Goal: Information Seeking & Learning: Learn about a topic

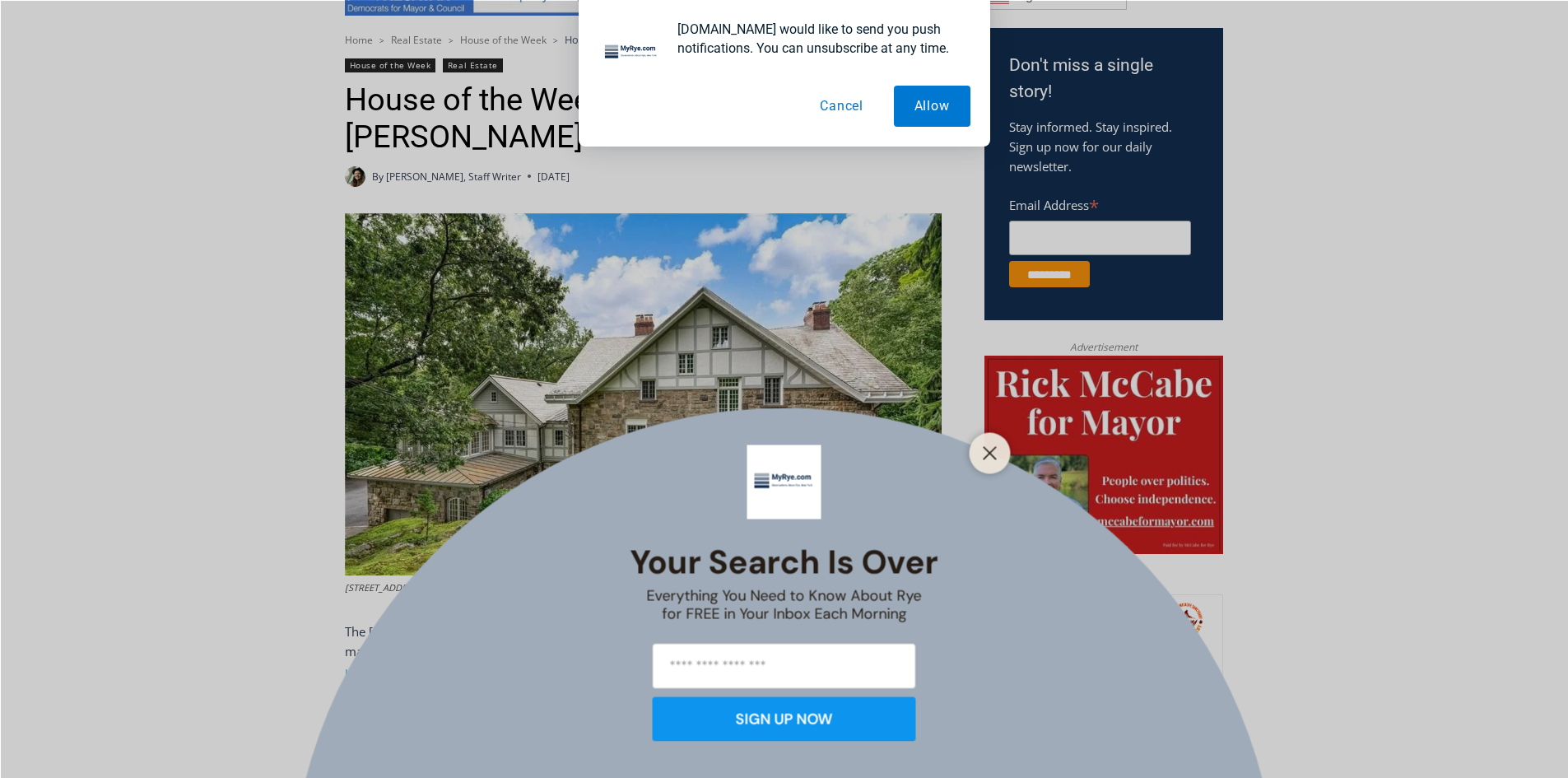
scroll to position [741, 0]
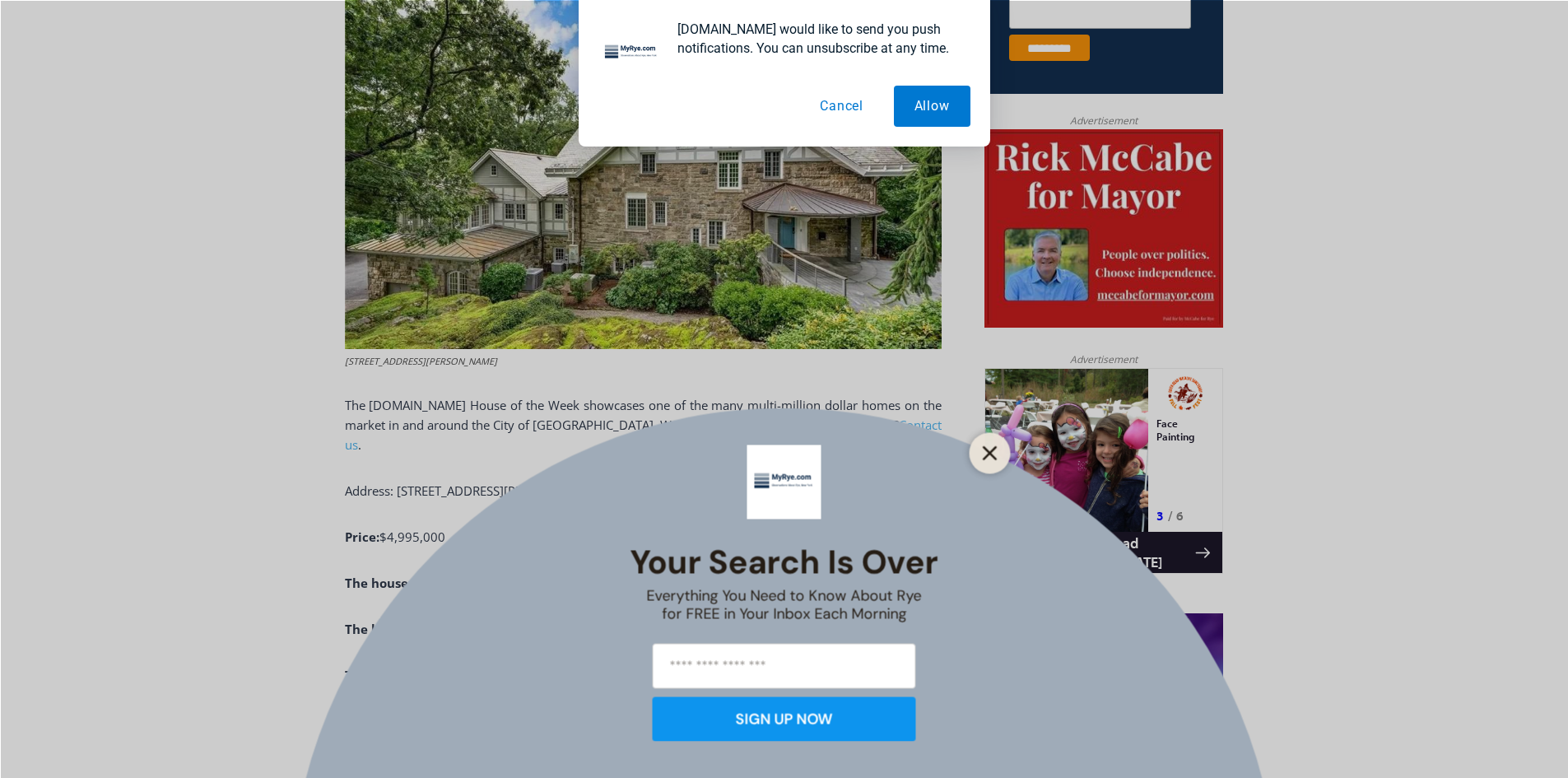
drag, startPoint x: 986, startPoint y: 454, endPoint x: 0, endPoint y: 86, distance: 1052.4
click at [986, 454] on icon "Close" at bounding box center [990, 452] width 15 height 15
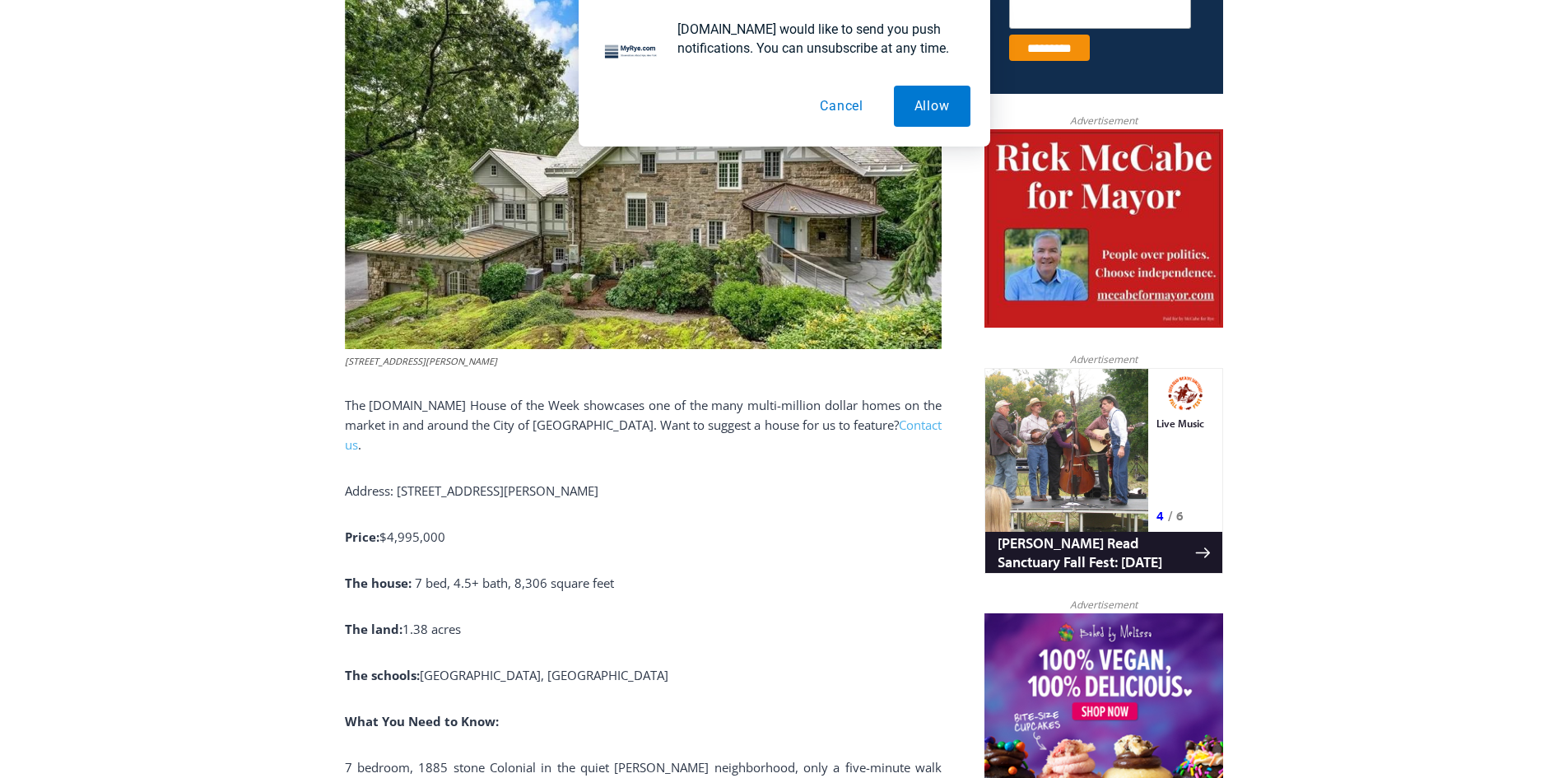
click at [855, 115] on button "Cancel" at bounding box center [841, 106] width 85 height 41
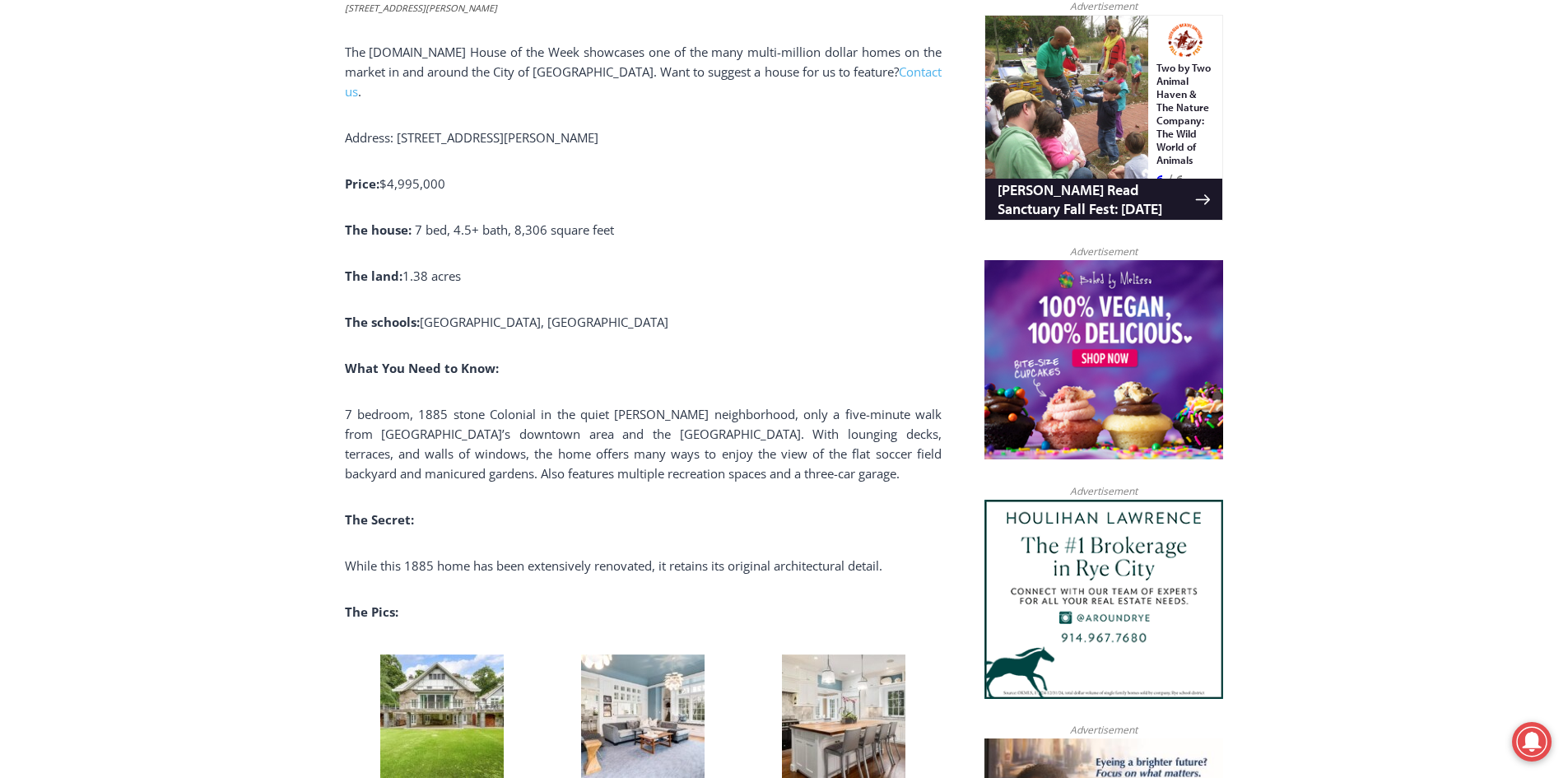
scroll to position [1318, 0]
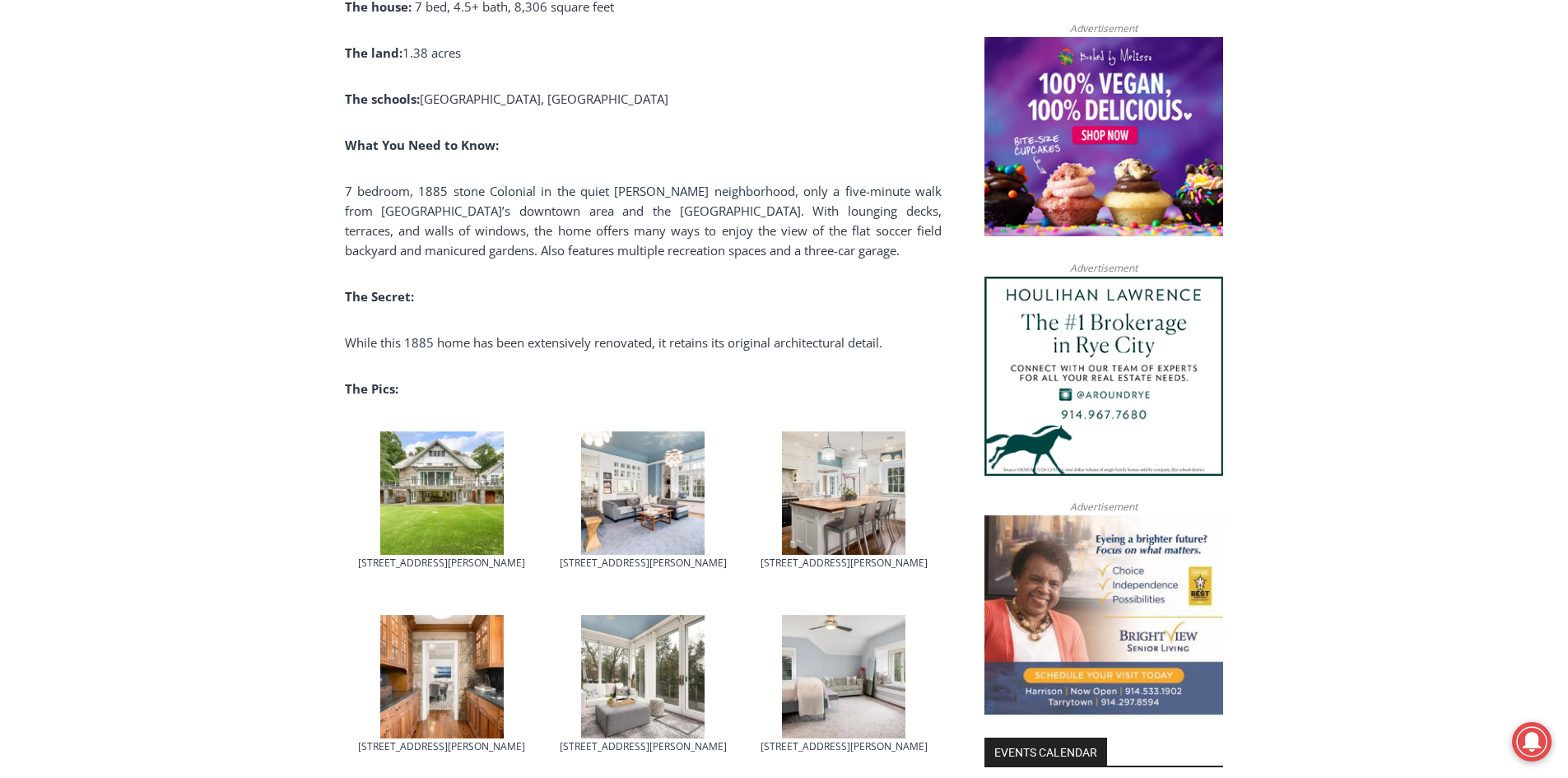
click at [652, 472] on img at bounding box center [643, 493] width 123 height 123
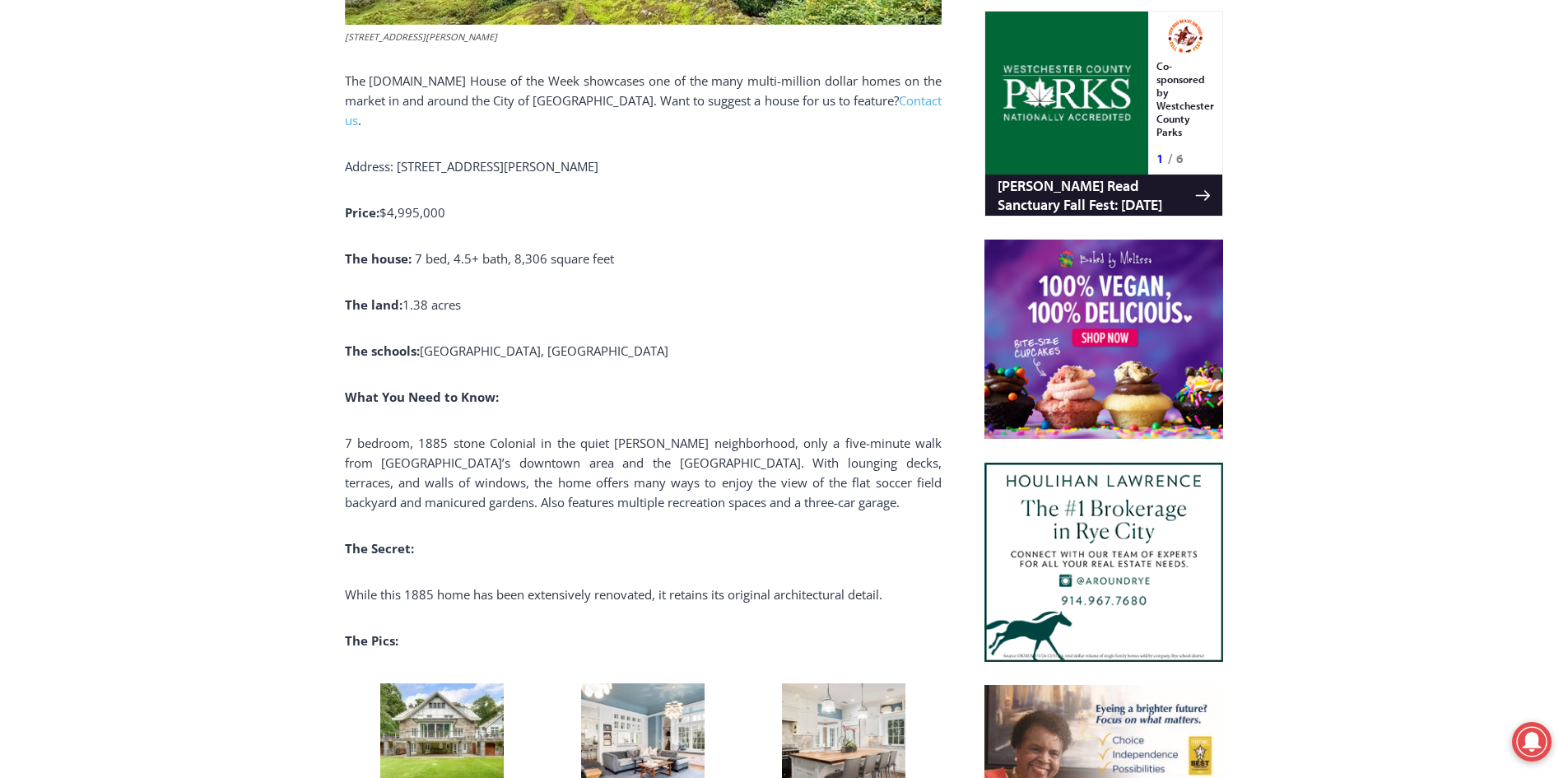
scroll to position [1236, 0]
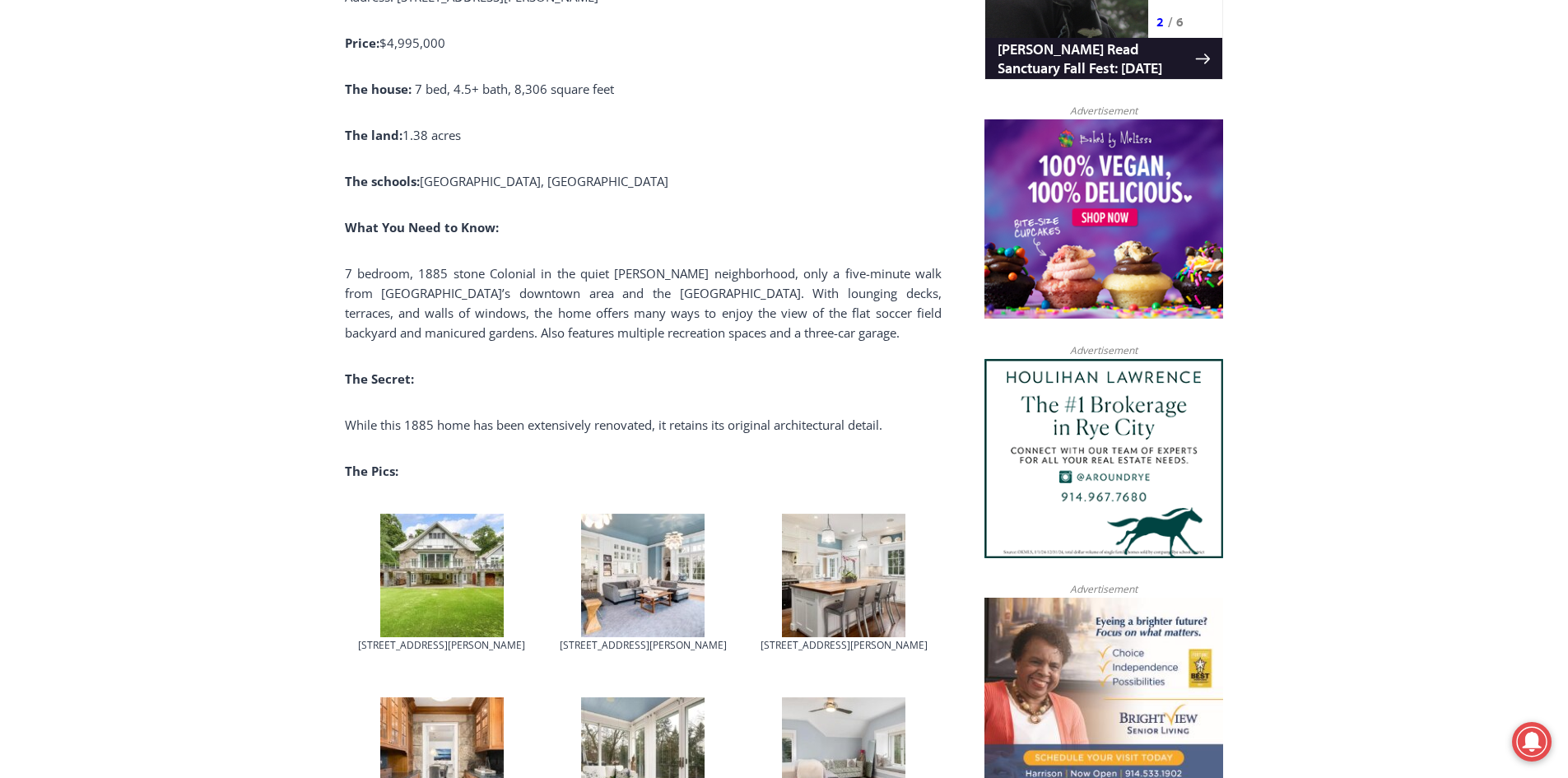
click at [657, 517] on img at bounding box center [643, 575] width 123 height 123
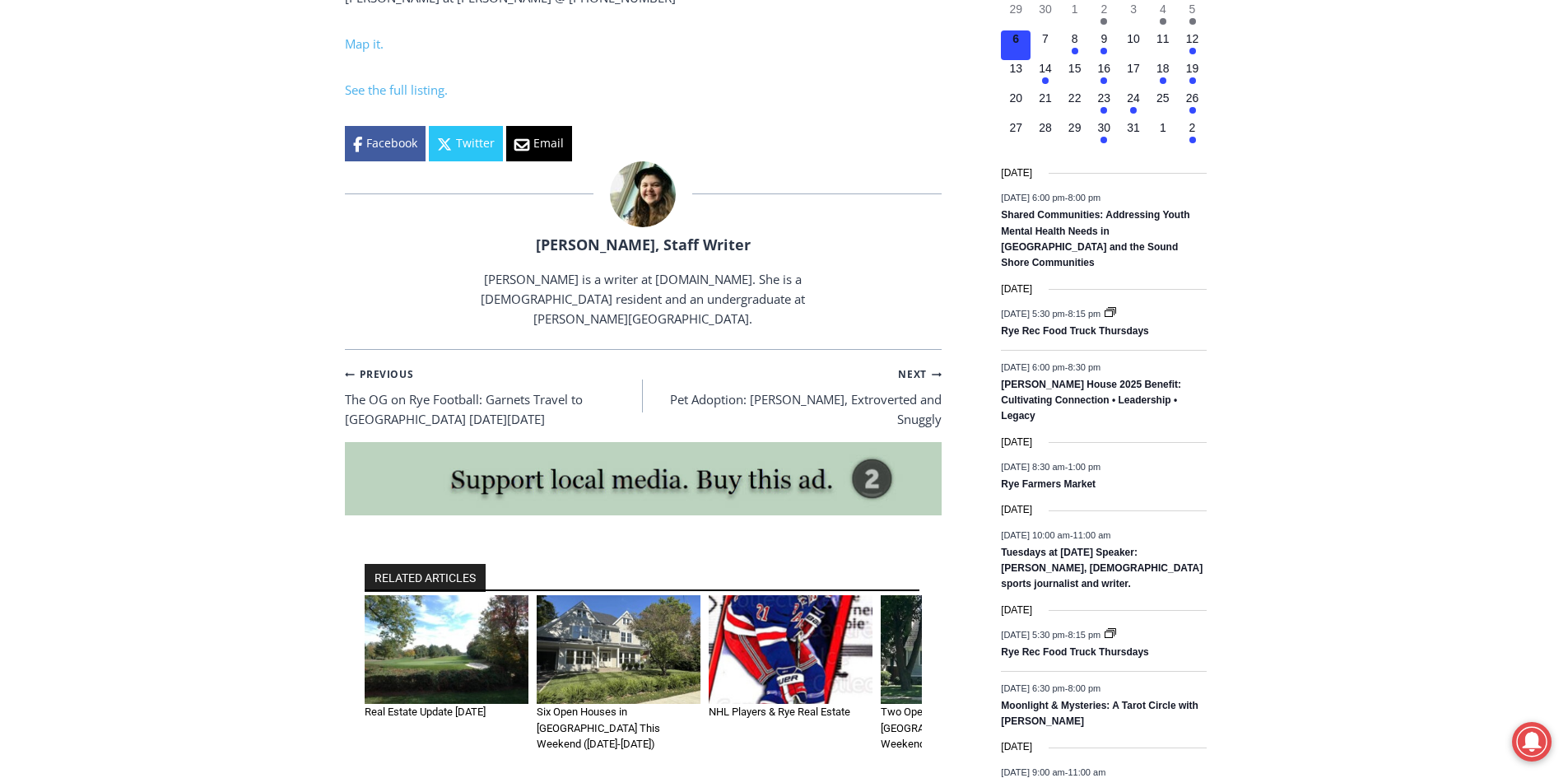
scroll to position [2471, 0]
